Goal: Information Seeking & Learning: Stay updated

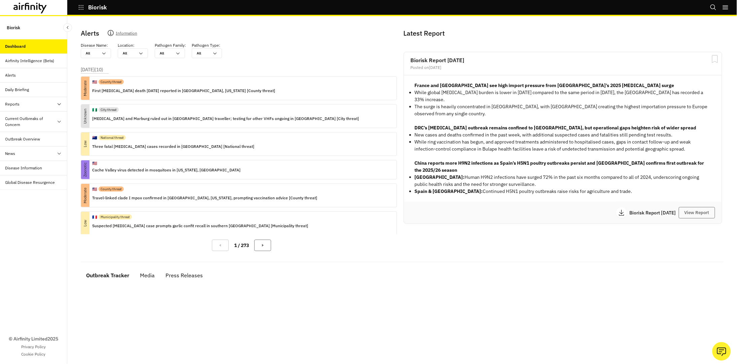
scroll to position [115, 0]
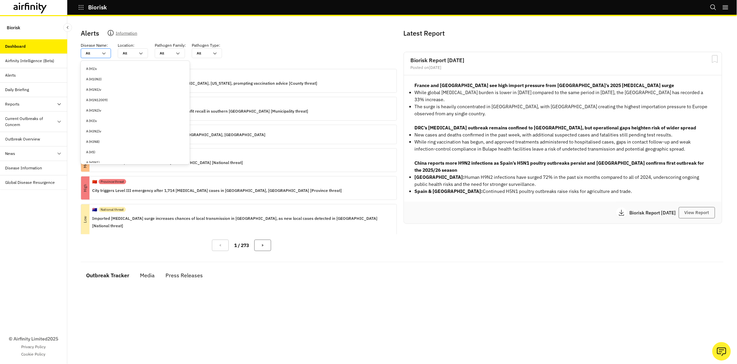
click at [96, 49] on div "All All" at bounding box center [91, 53] width 20 height 9
type input "a"
type input "an"
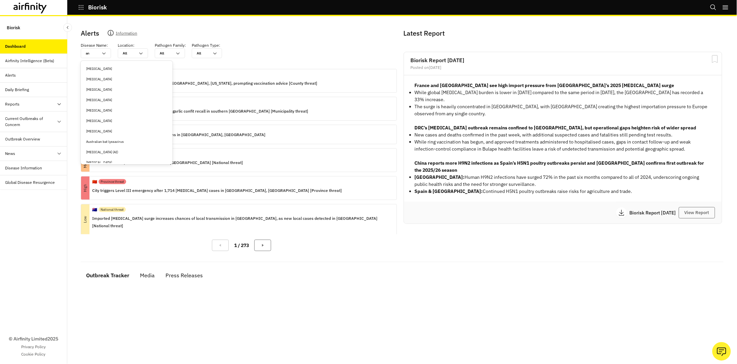
type input "ant"
click at [100, 66] on div "[MEDICAL_DATA]" at bounding box center [124, 68] width 76 height 5
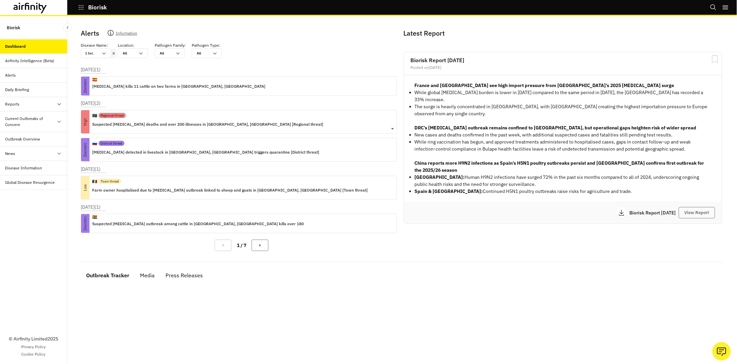
click at [148, 125] on p "Suspected [MEDICAL_DATA] deaths and over 200 illnesses in [GEOGRAPHIC_DATA], [G…" at bounding box center [207, 124] width 231 height 7
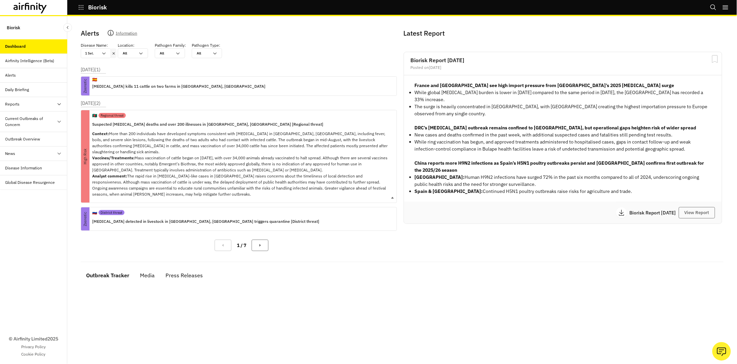
click at [148, 121] on p "Suspected [MEDICAL_DATA] deaths and over 200 illnesses in [GEOGRAPHIC_DATA], [G…" at bounding box center [241, 124] width 299 height 7
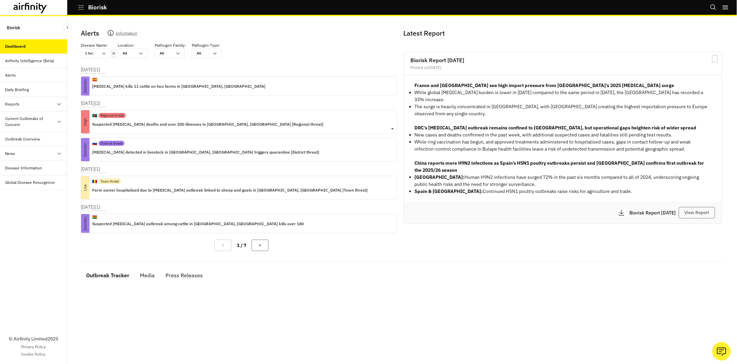
click at [148, 121] on p "Suspected [MEDICAL_DATA] deaths and over 200 illnesses in [GEOGRAPHIC_DATA], [G…" at bounding box center [207, 124] width 231 height 7
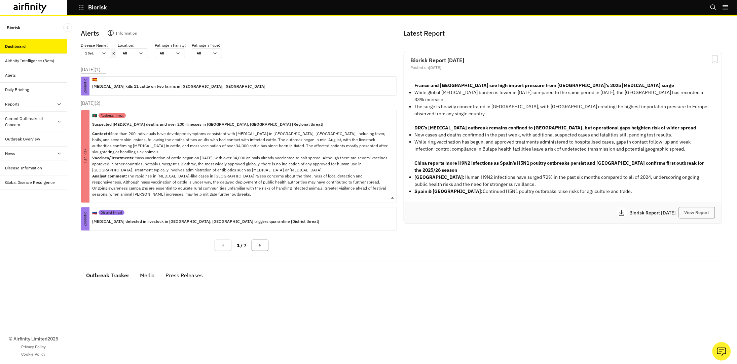
click at [154, 118] on div "🇧🇩 Regional threat" at bounding box center [241, 115] width 299 height 10
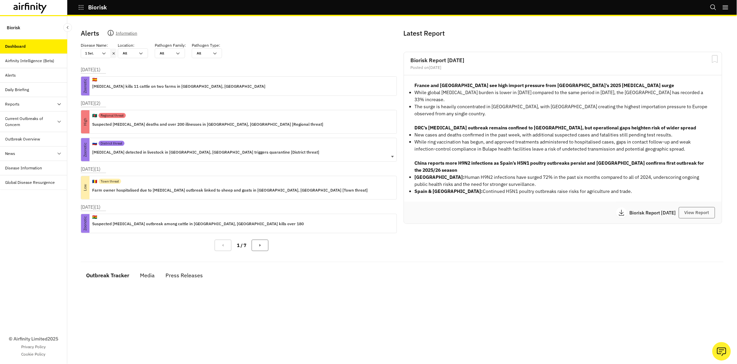
click at [148, 149] on p "[MEDICAL_DATA] detected in livestock in [GEOGRAPHIC_DATA], [GEOGRAPHIC_DATA] tr…" at bounding box center [205, 152] width 227 height 7
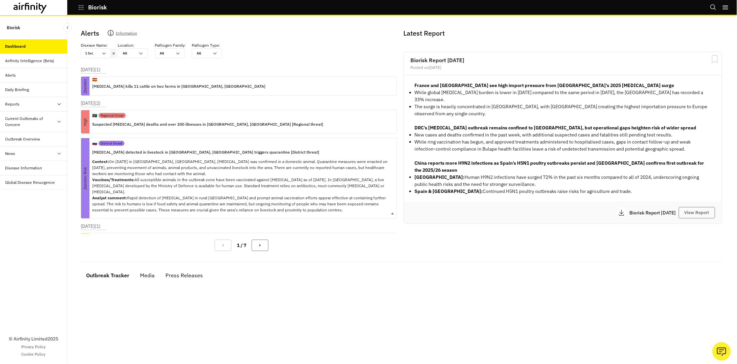
click at [148, 149] on p "[MEDICAL_DATA] detected in livestock in [GEOGRAPHIC_DATA], [GEOGRAPHIC_DATA] tr…" at bounding box center [241, 152] width 299 height 7
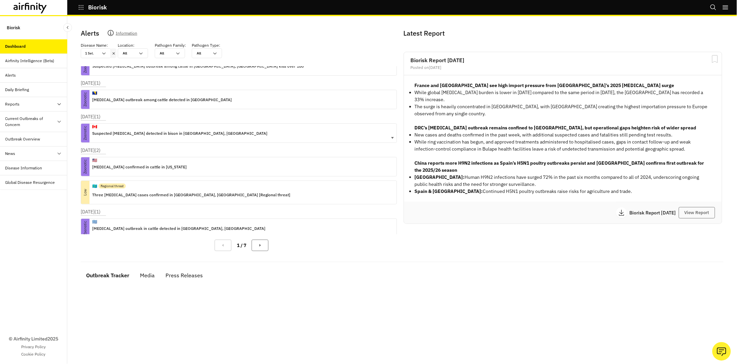
scroll to position [162, 0]
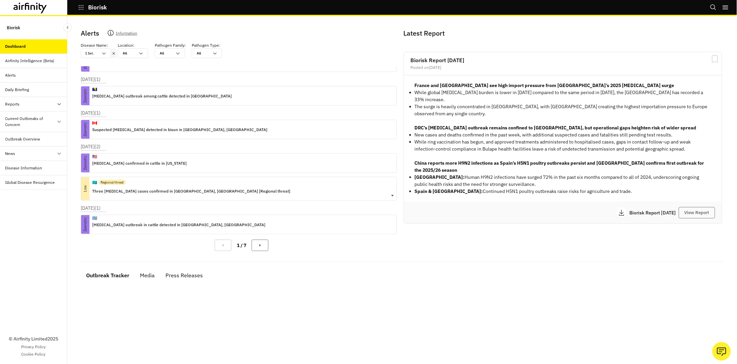
click at [145, 188] on p "Three [MEDICAL_DATA] cases confirmed in [GEOGRAPHIC_DATA], [GEOGRAPHIC_DATA] [R…" at bounding box center [191, 191] width 198 height 7
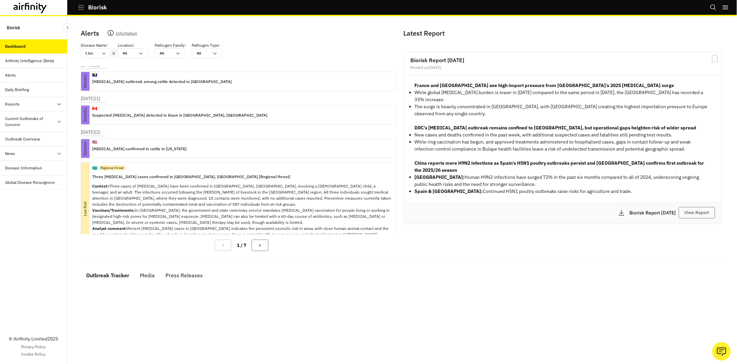
scroll to position [177, 0]
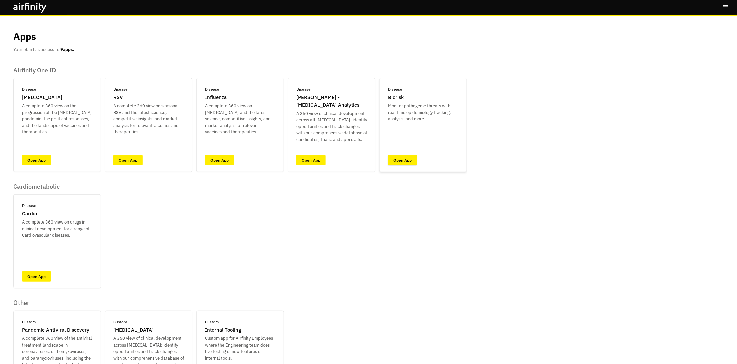
click at [398, 156] on link "Open App" at bounding box center [402, 160] width 29 height 10
